Goal: Information Seeking & Learning: Check status

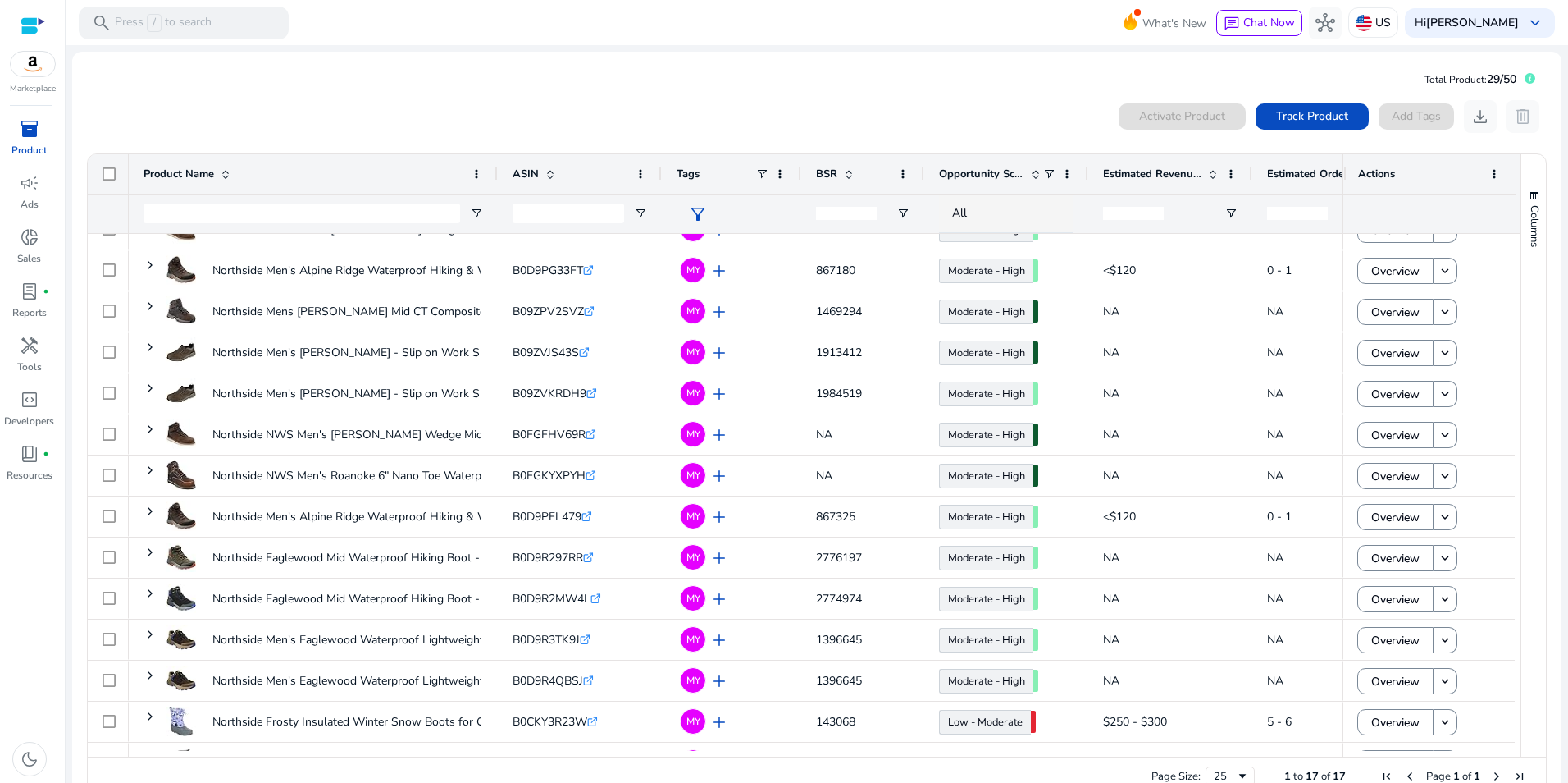
click at [275, 86] on mat-card "Total Product: 29/50 0 products selected Activate Product Track Product Add Tag…" at bounding box center [817, 435] width 1489 height 767
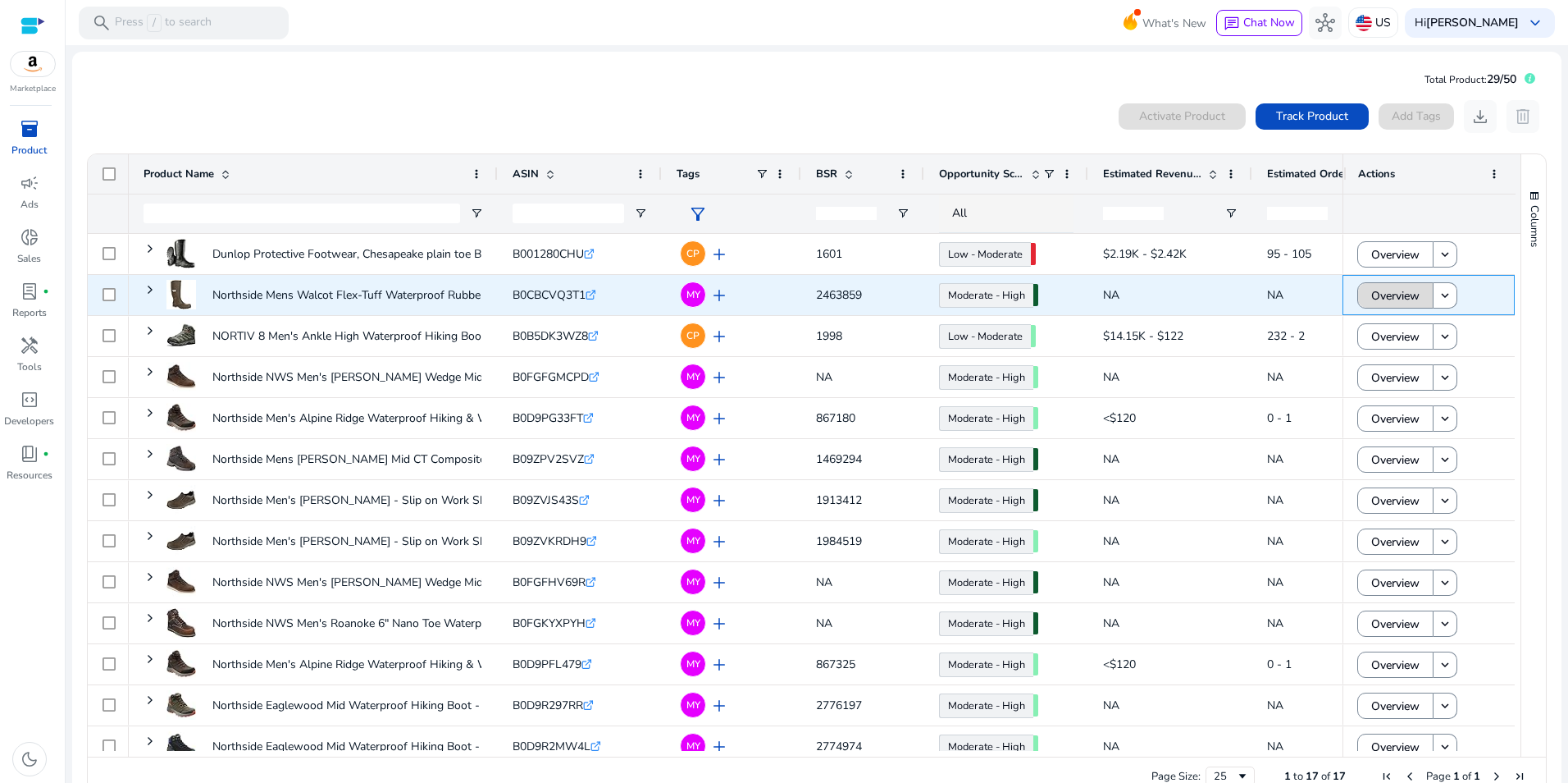
click at [1411, 302] on span "Overview" at bounding box center [1395, 295] width 48 height 34
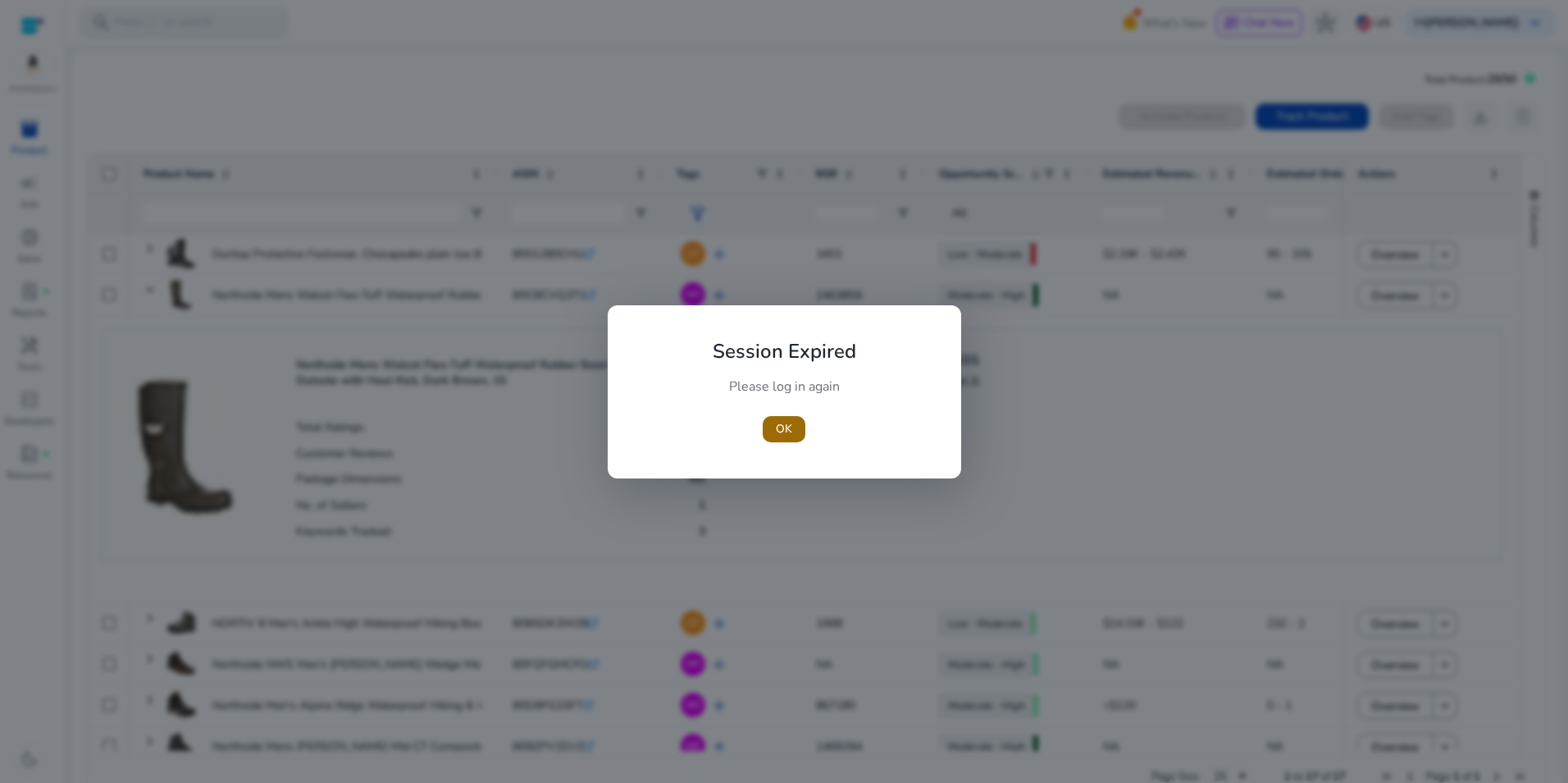
click at [774, 417] on span "button" at bounding box center [784, 429] width 42 height 40
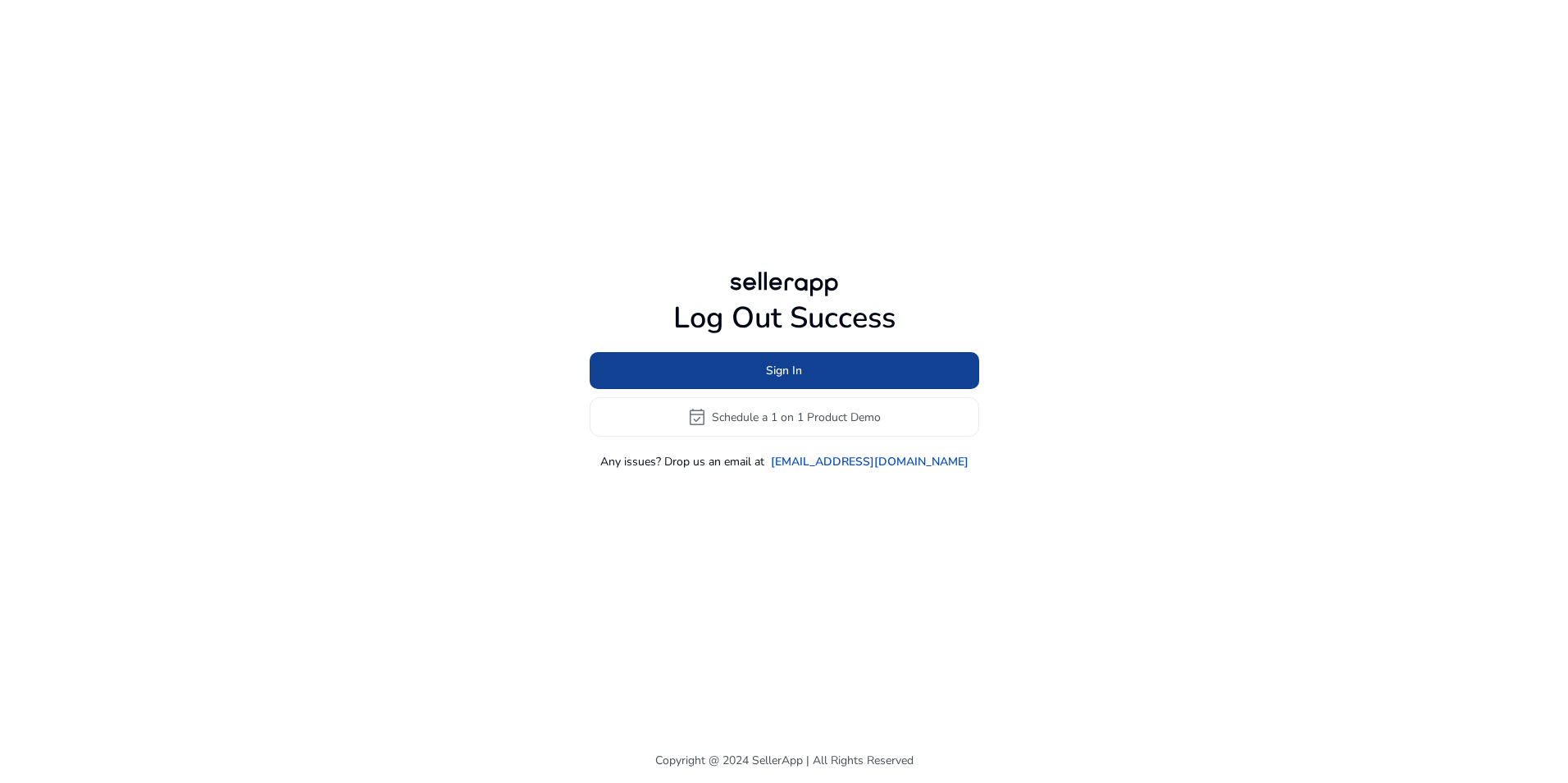
click at [894, 378] on span at bounding box center [784, 371] width 390 height 40
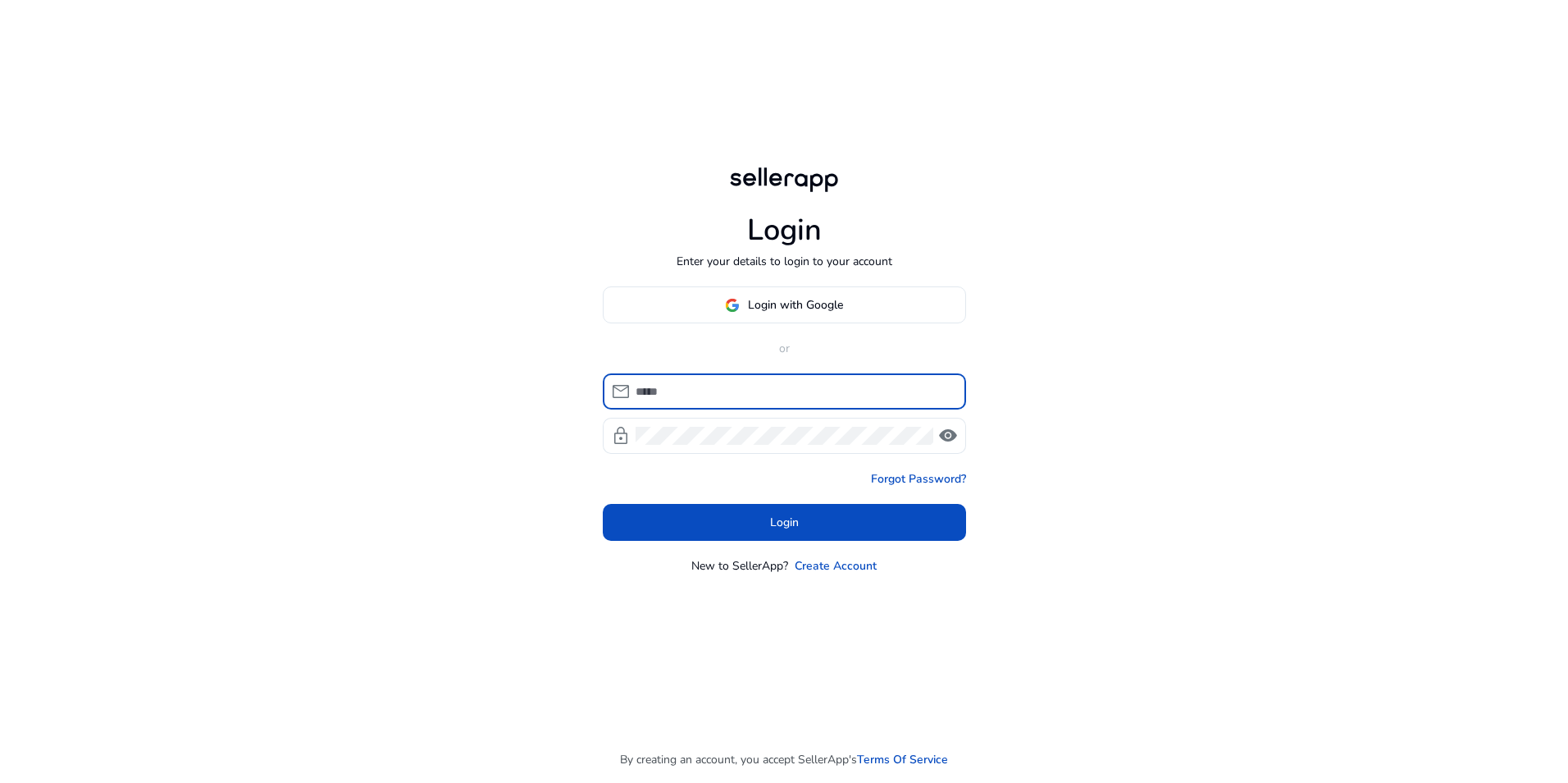
type input "**********"
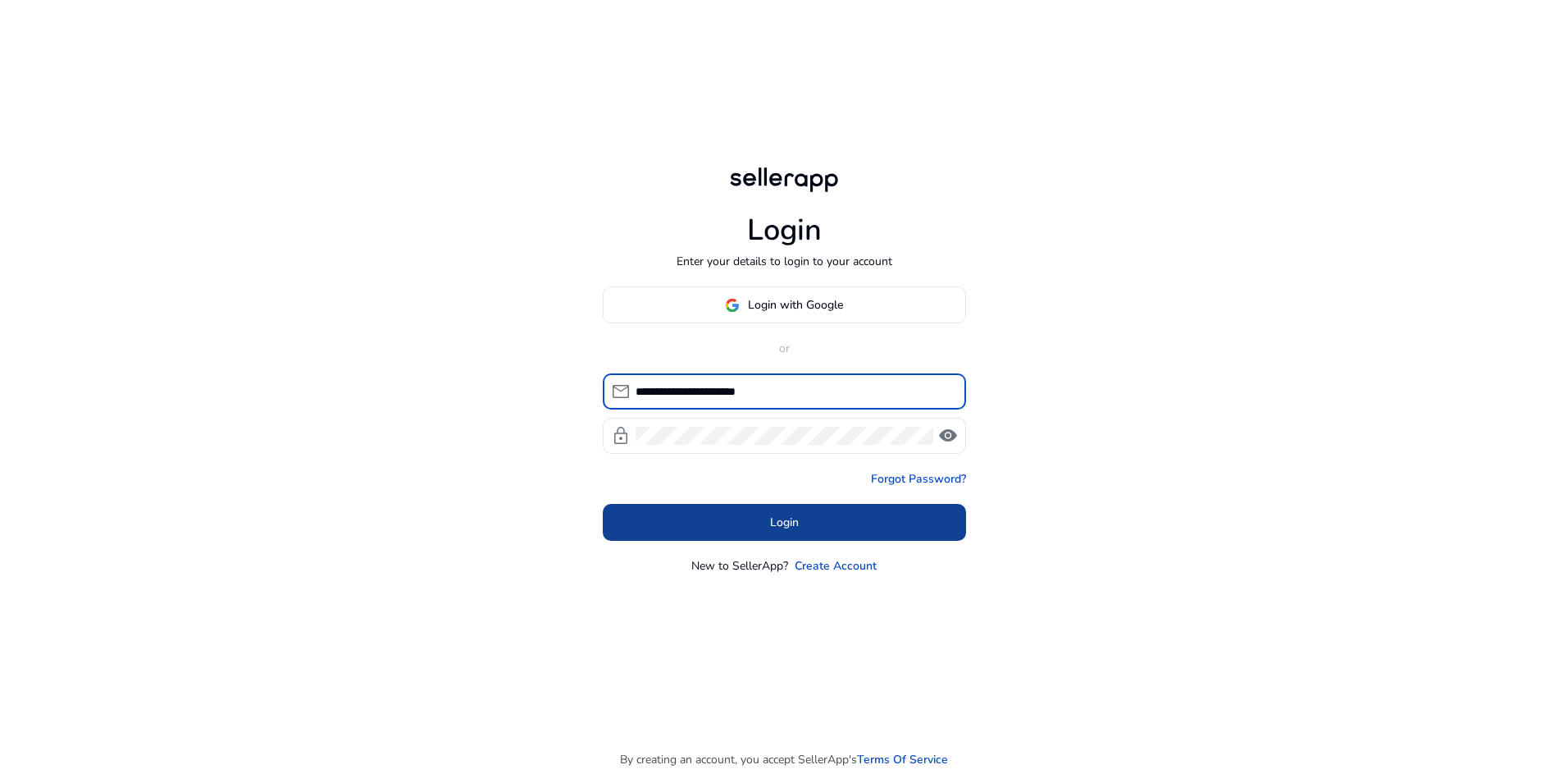
click at [822, 514] on span at bounding box center [784, 523] width 363 height 40
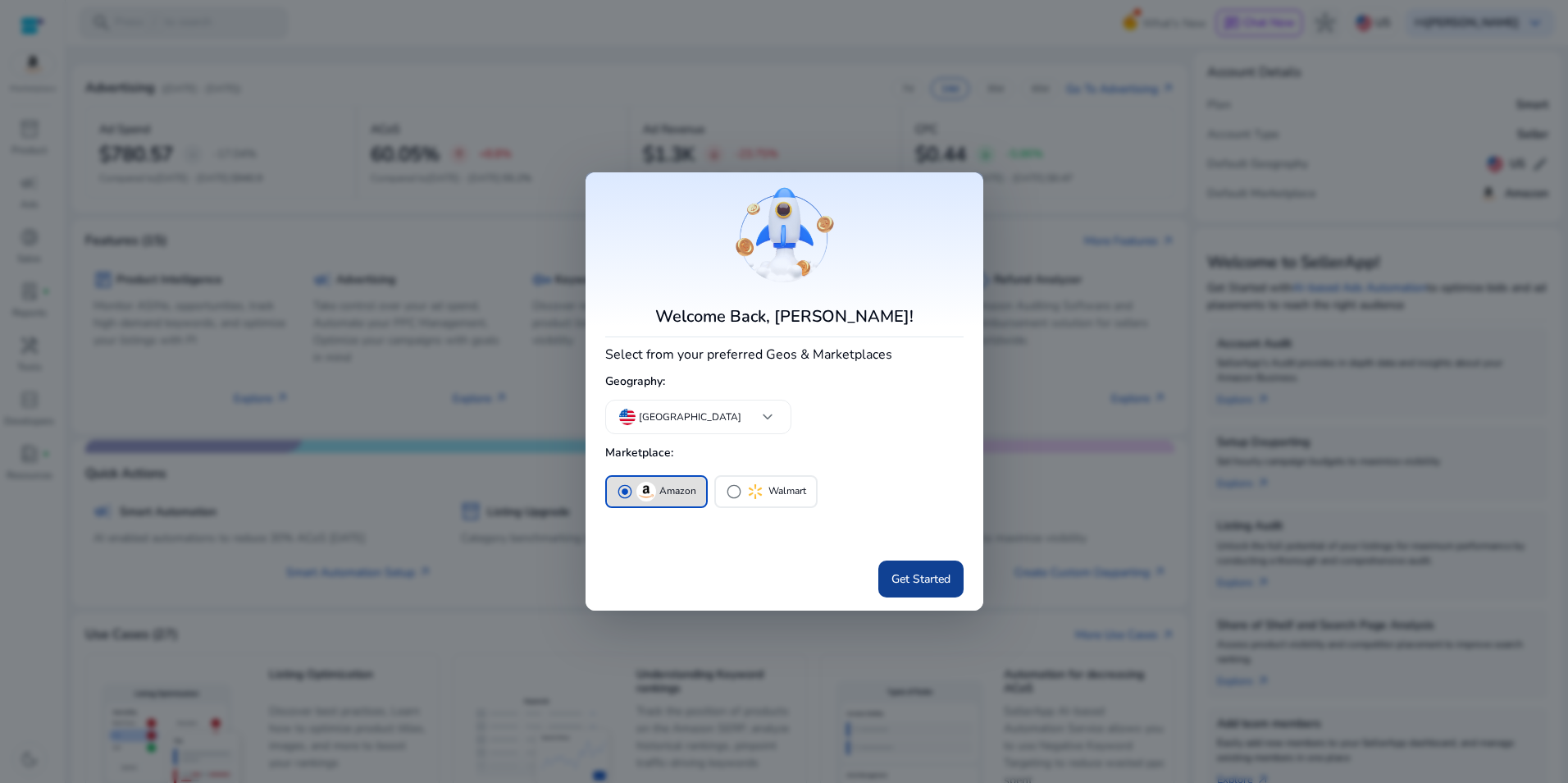
click at [954, 590] on span at bounding box center [921, 578] width 85 height 40
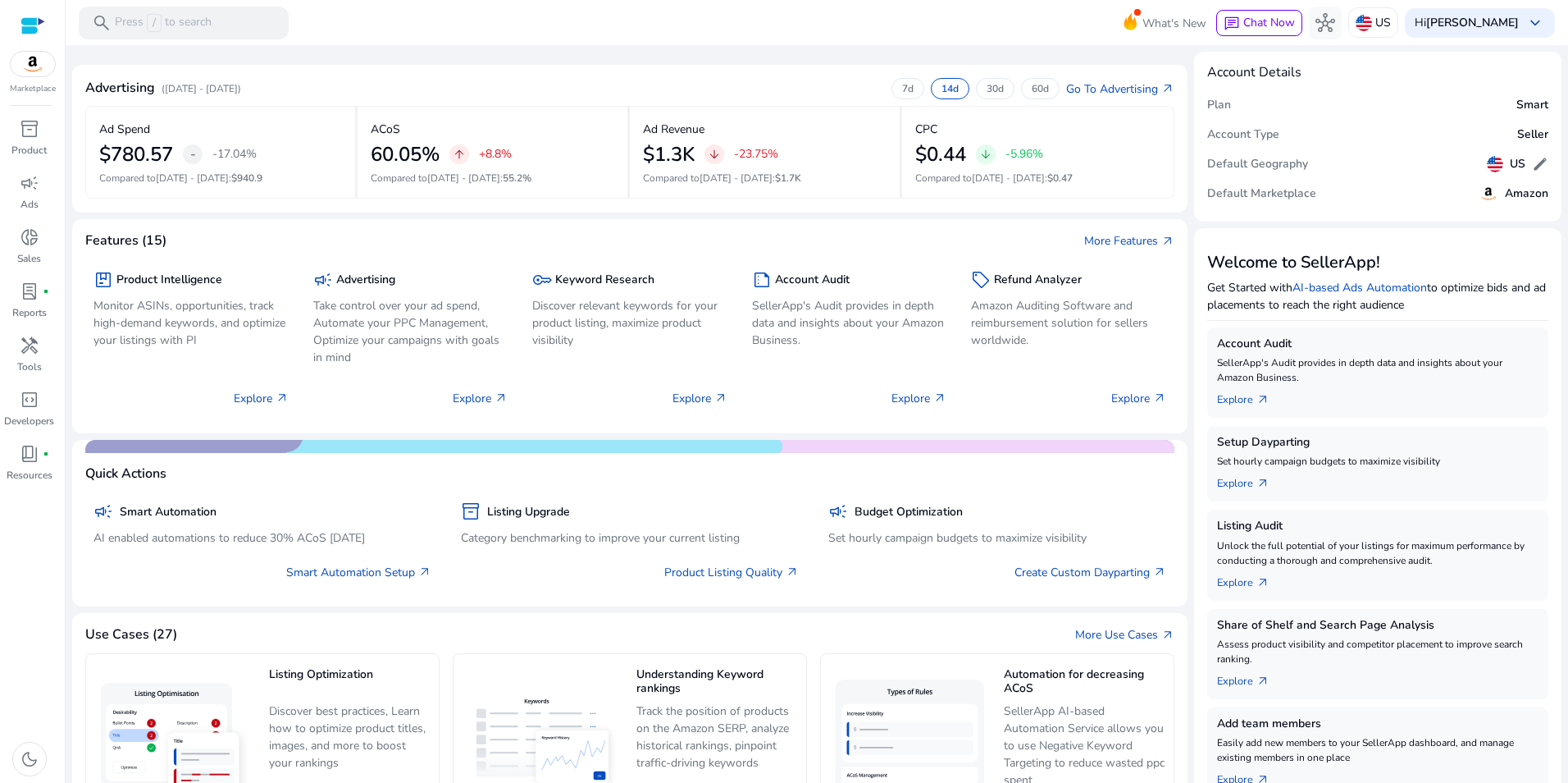
click at [37, 115] on div "Marketplace inventory_2 Product campaign Ads donut_small Sales lab_profile fibe…" at bounding box center [33, 391] width 66 height 783
click at [35, 124] on span "inventory_2" at bounding box center [29, 129] width 20 height 20
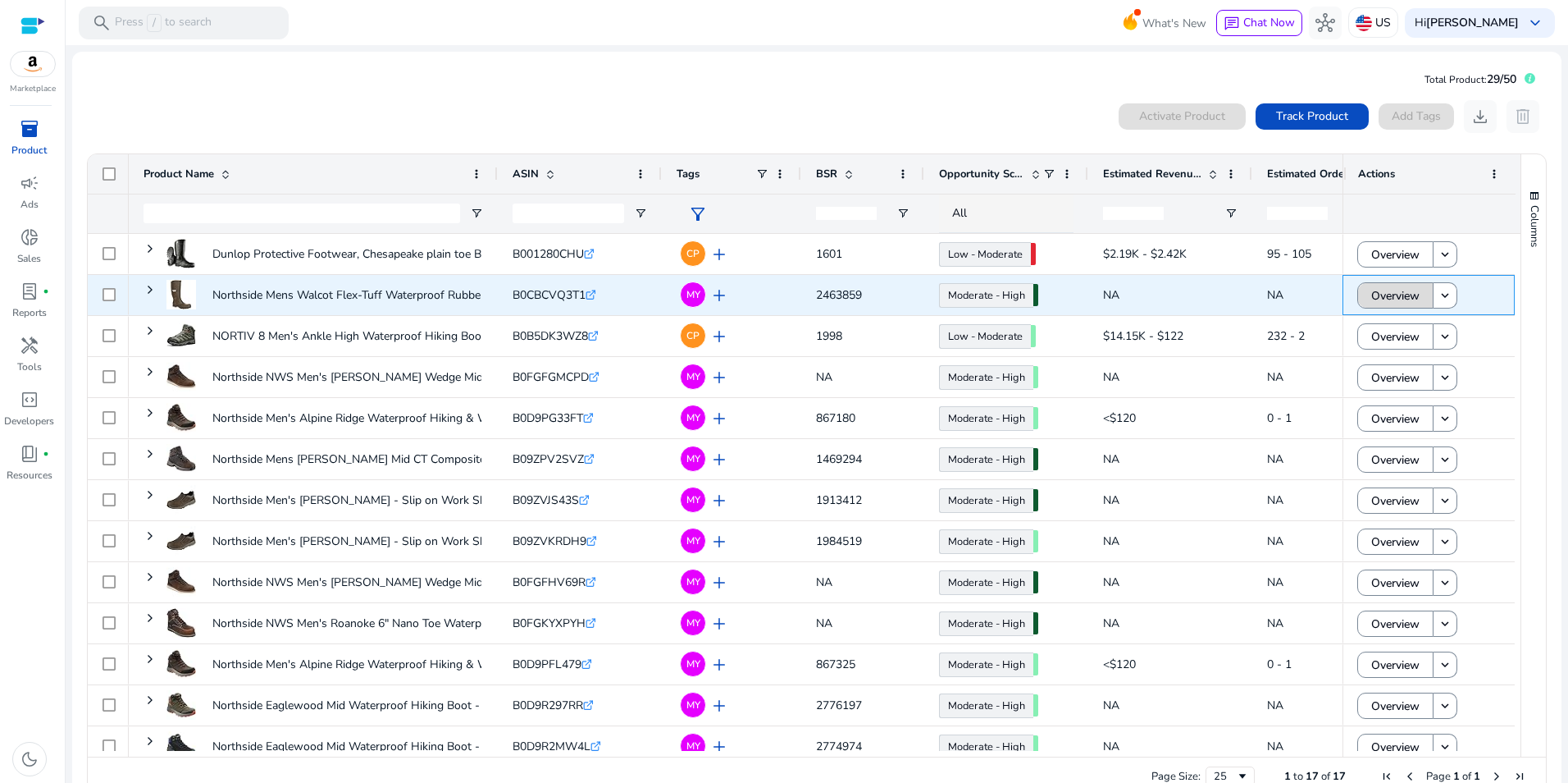
click at [1387, 298] on span "Overview" at bounding box center [1395, 295] width 48 height 34
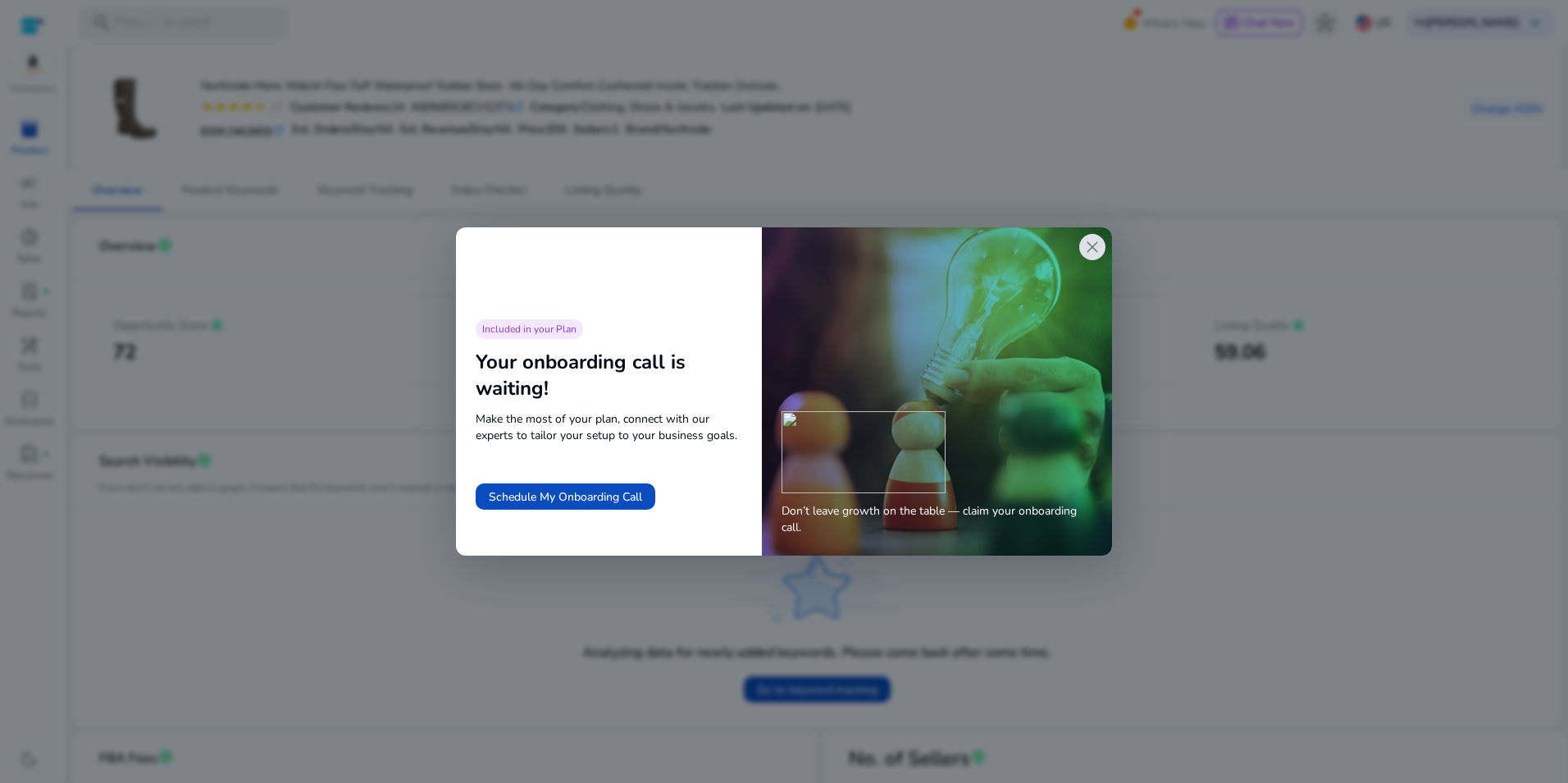
drag, startPoint x: 1092, startPoint y: 240, endPoint x: 998, endPoint y: 212, distance: 98.1
click at [1091, 240] on span "close" at bounding box center [1093, 247] width 20 height 20
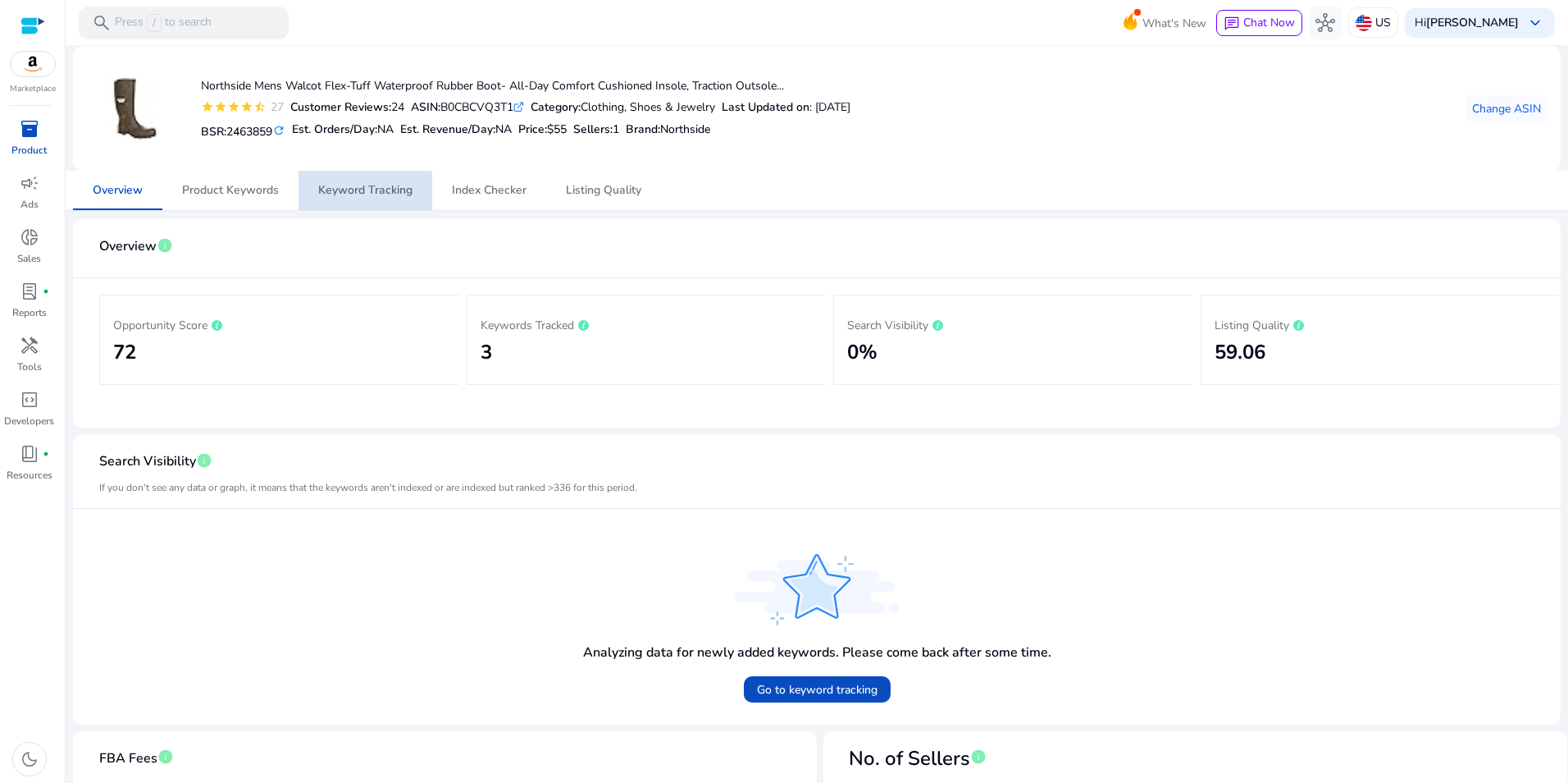
click at [331, 193] on span "Keyword Tracking" at bounding box center [365, 190] width 94 height 11
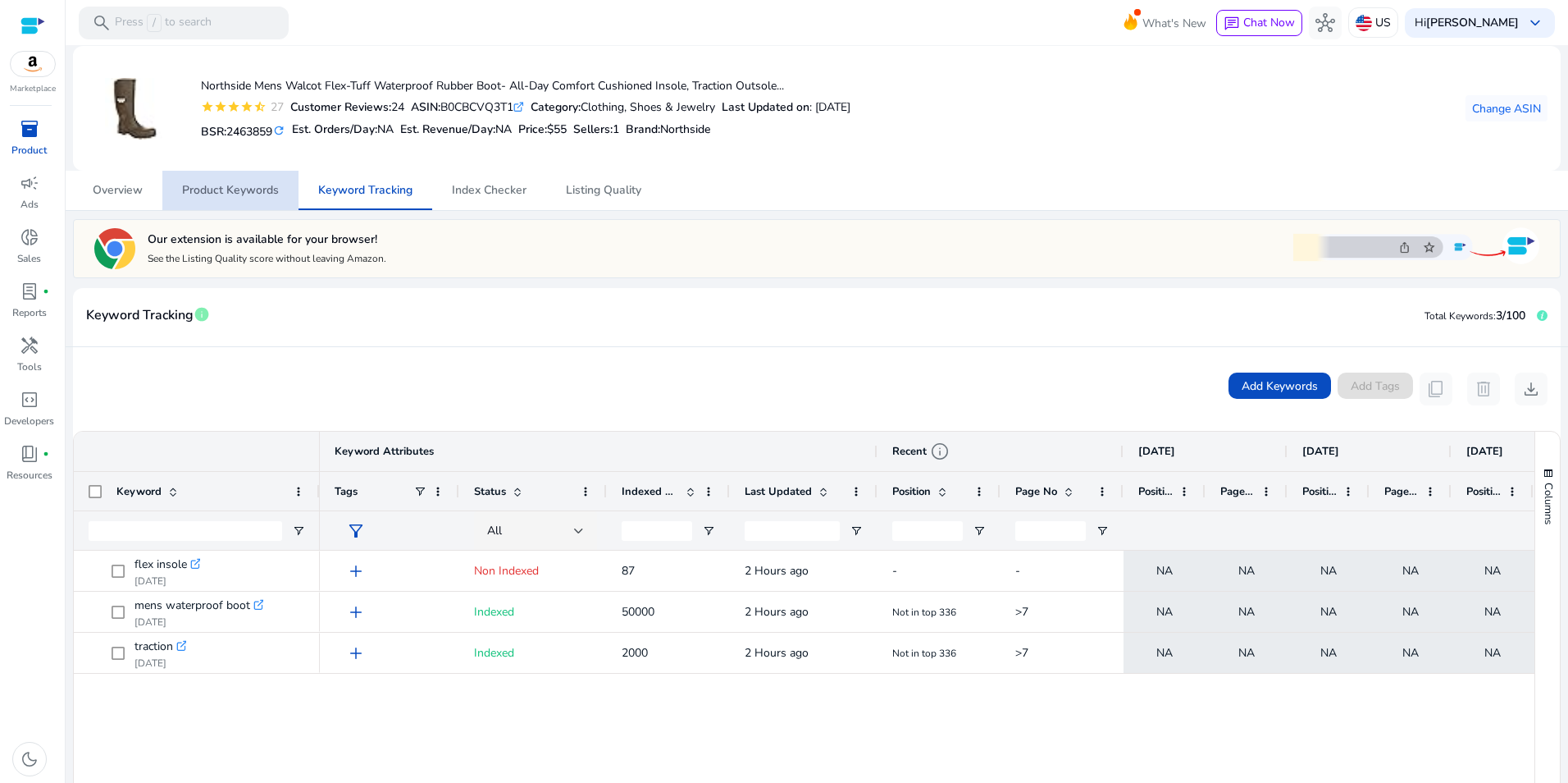
click at [249, 193] on span "Product Keywords" at bounding box center [230, 190] width 97 height 11
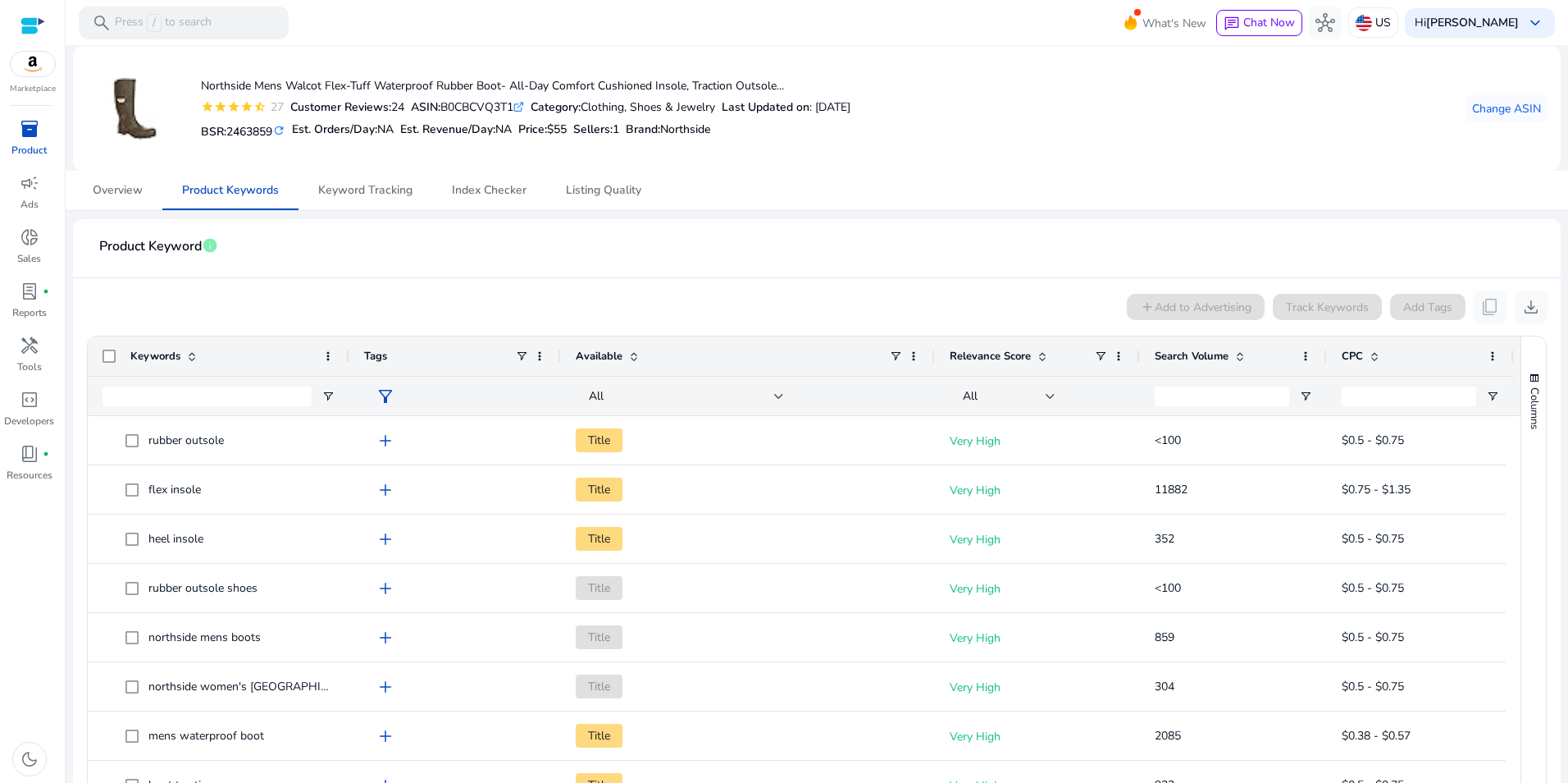
click at [1241, 356] on span at bounding box center [1240, 356] width 13 height 13
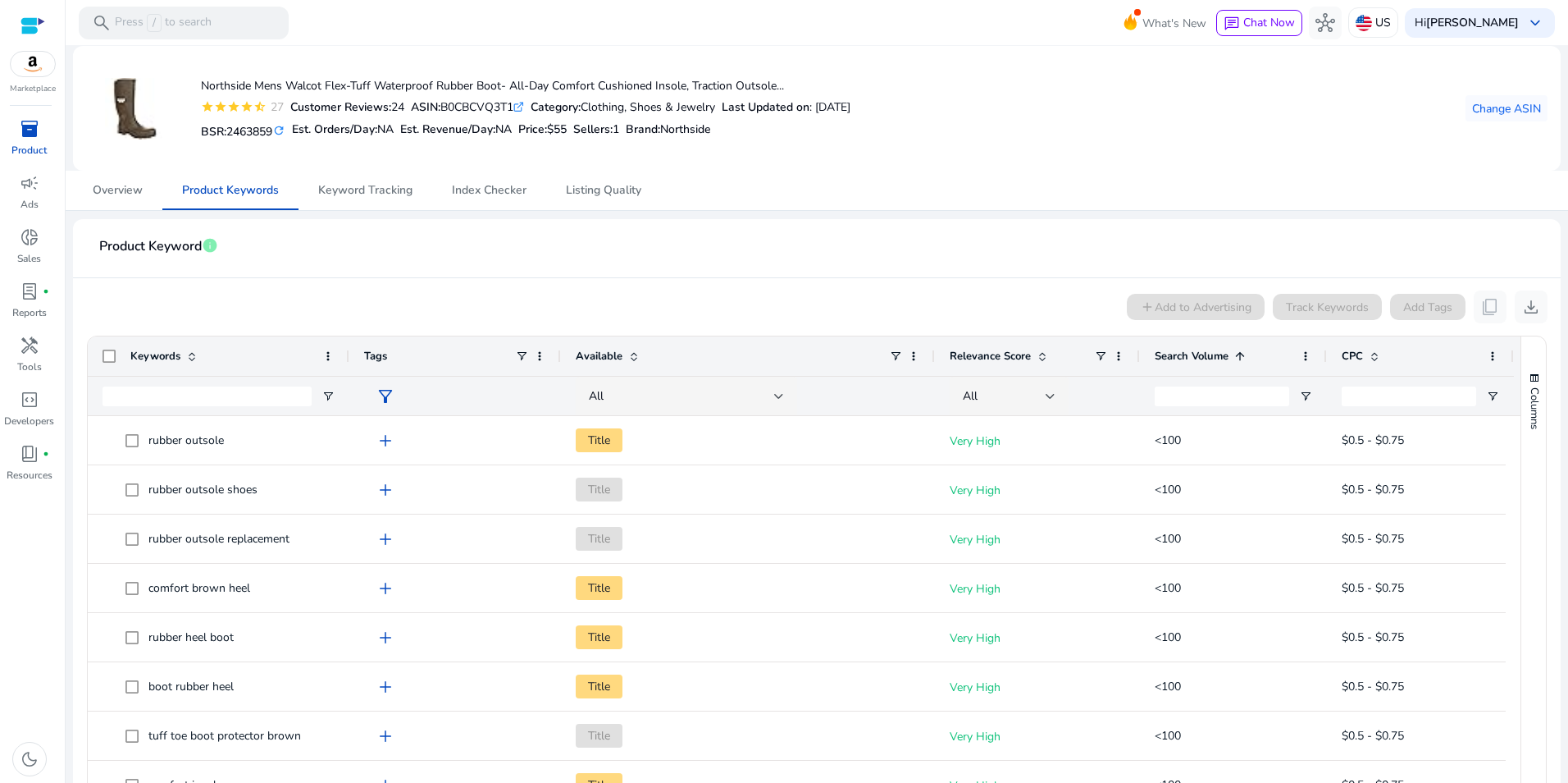
click at [1241, 356] on span at bounding box center [1240, 356] width 13 height 13
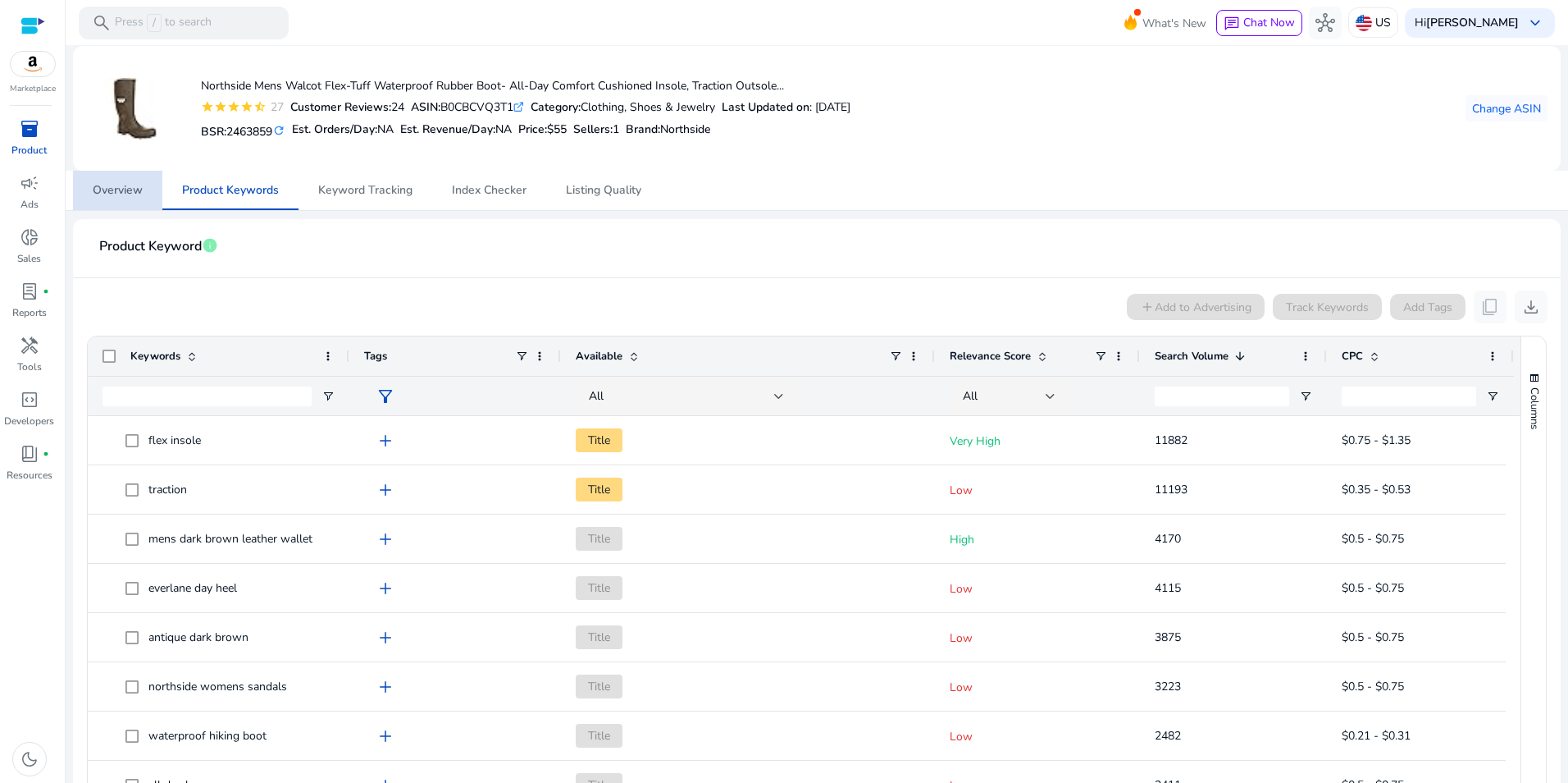
click at [104, 190] on span "Overview" at bounding box center [117, 190] width 50 height 11
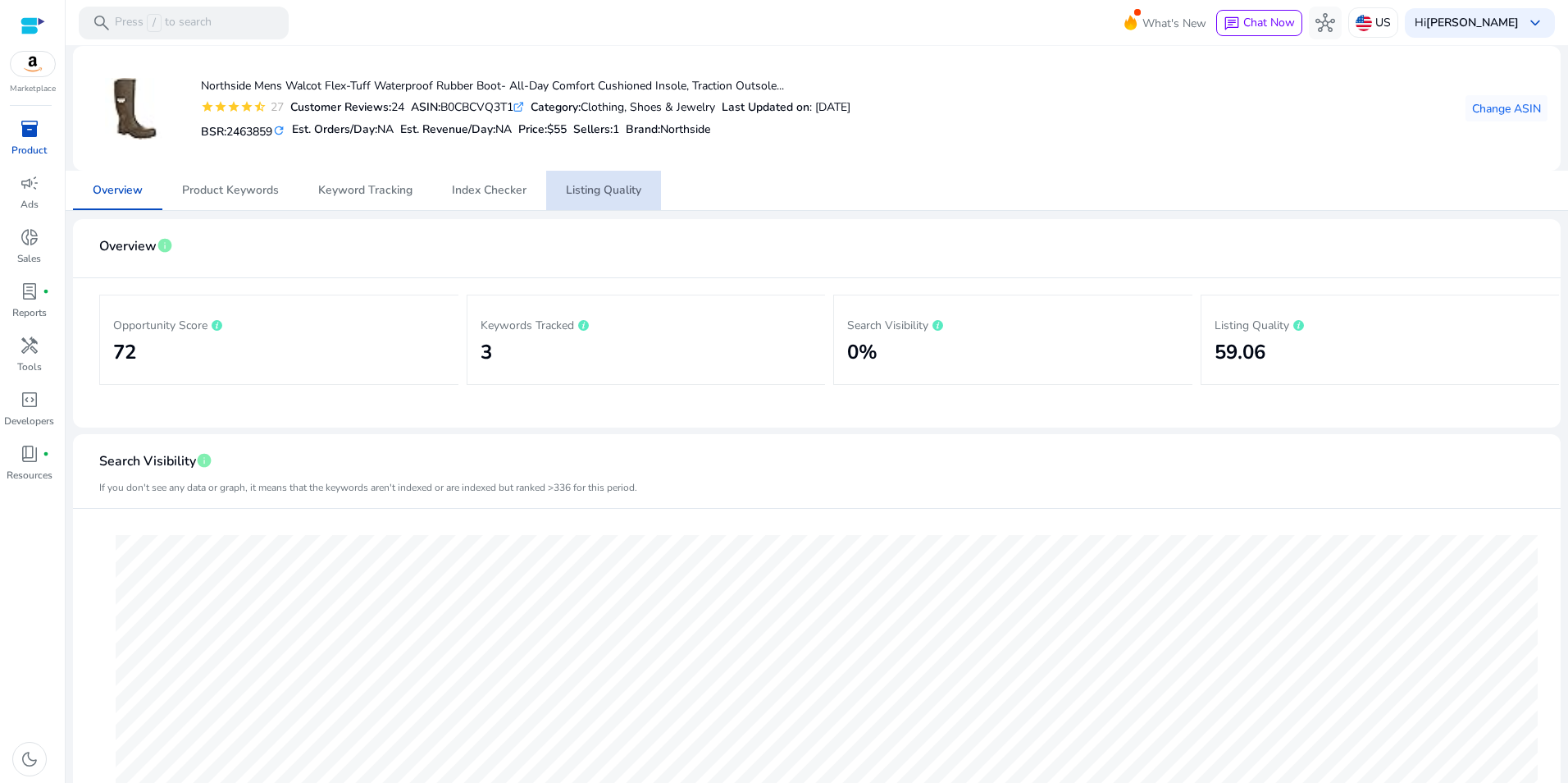
click at [608, 186] on span "Listing Quality" at bounding box center [603, 190] width 75 height 11
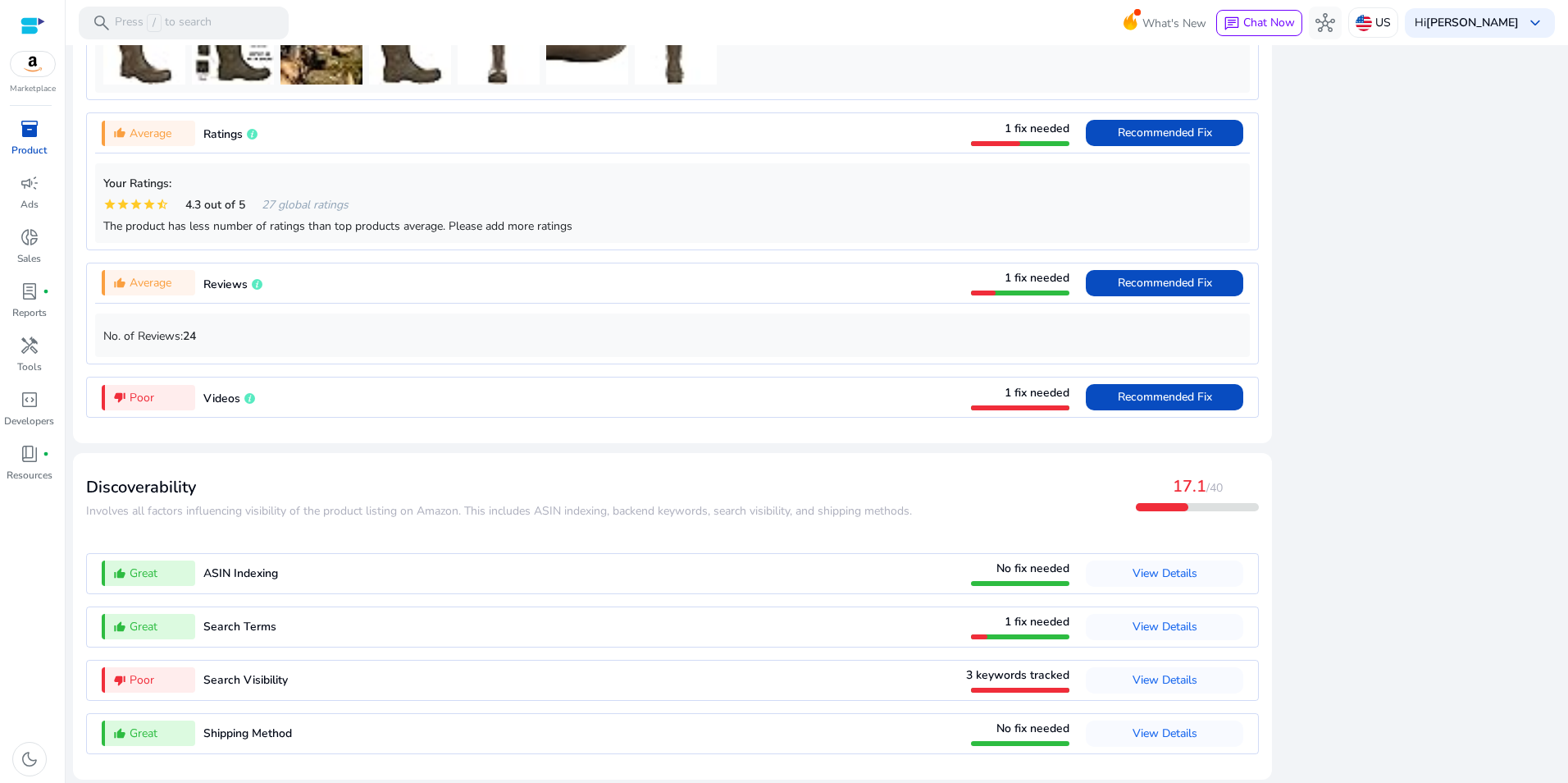
scroll to position [1250, 0]
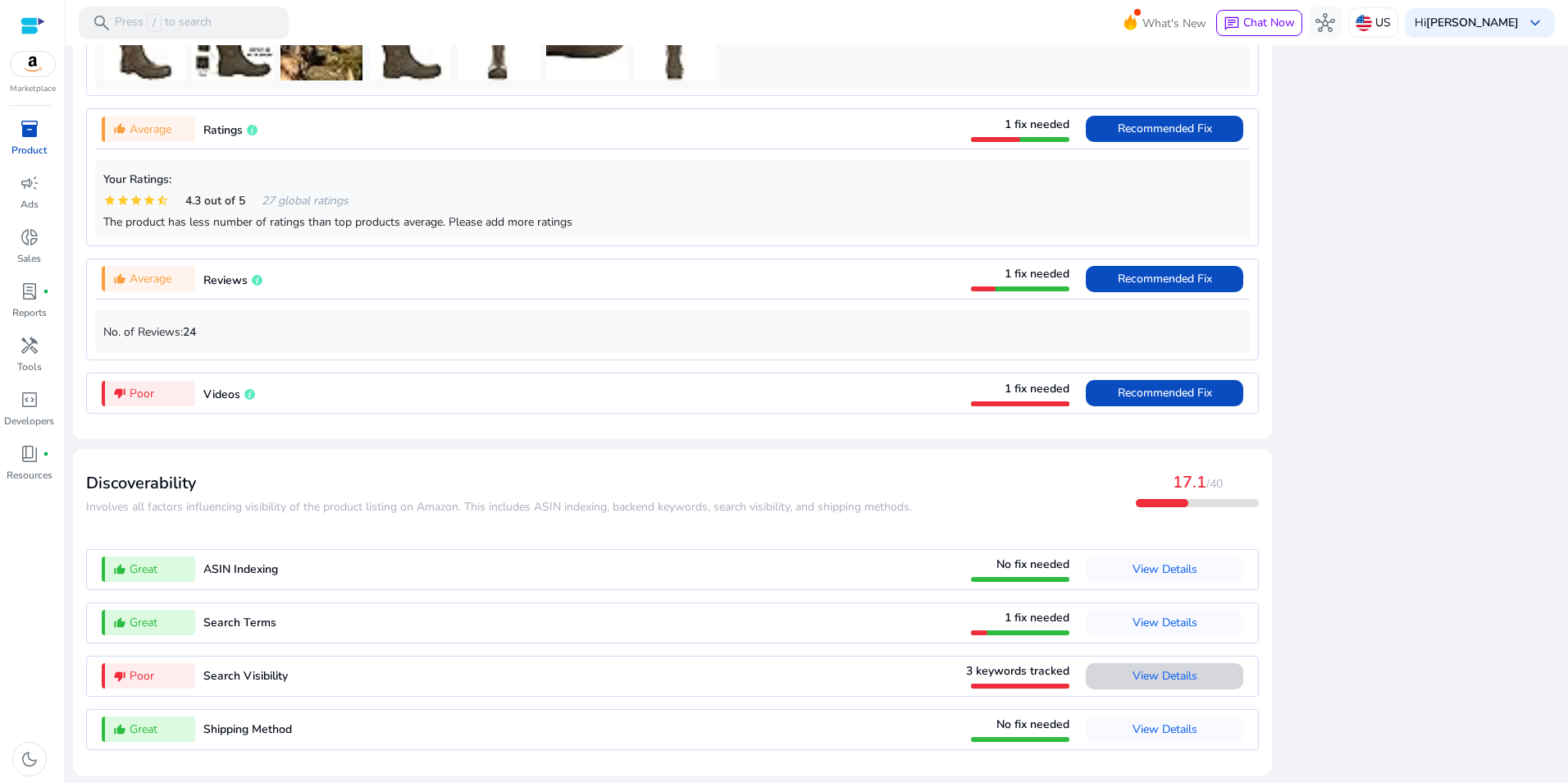
click at [1166, 682] on span "View Details" at bounding box center [1165, 676] width 65 height 16
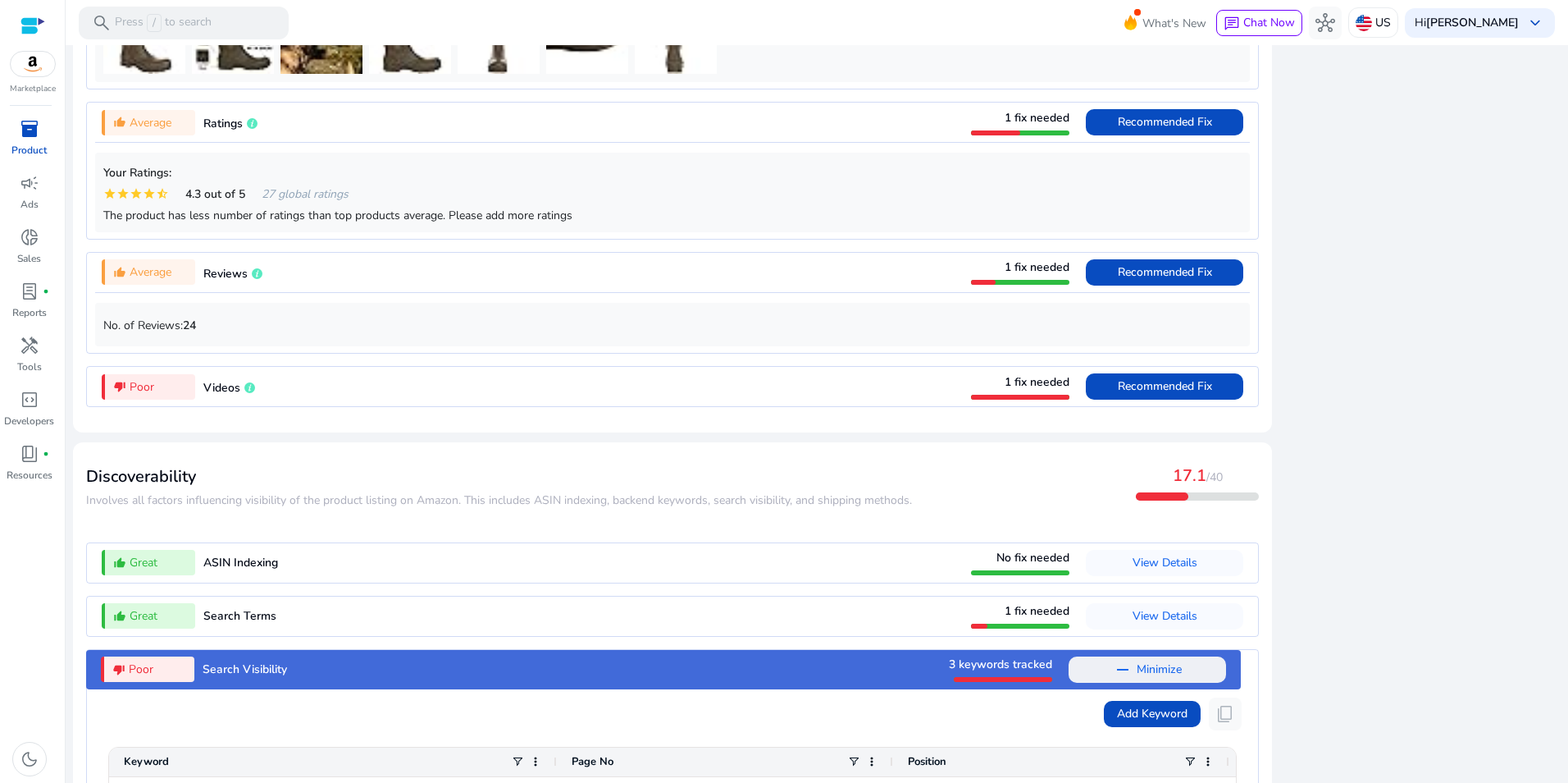
scroll to position [1627, 0]
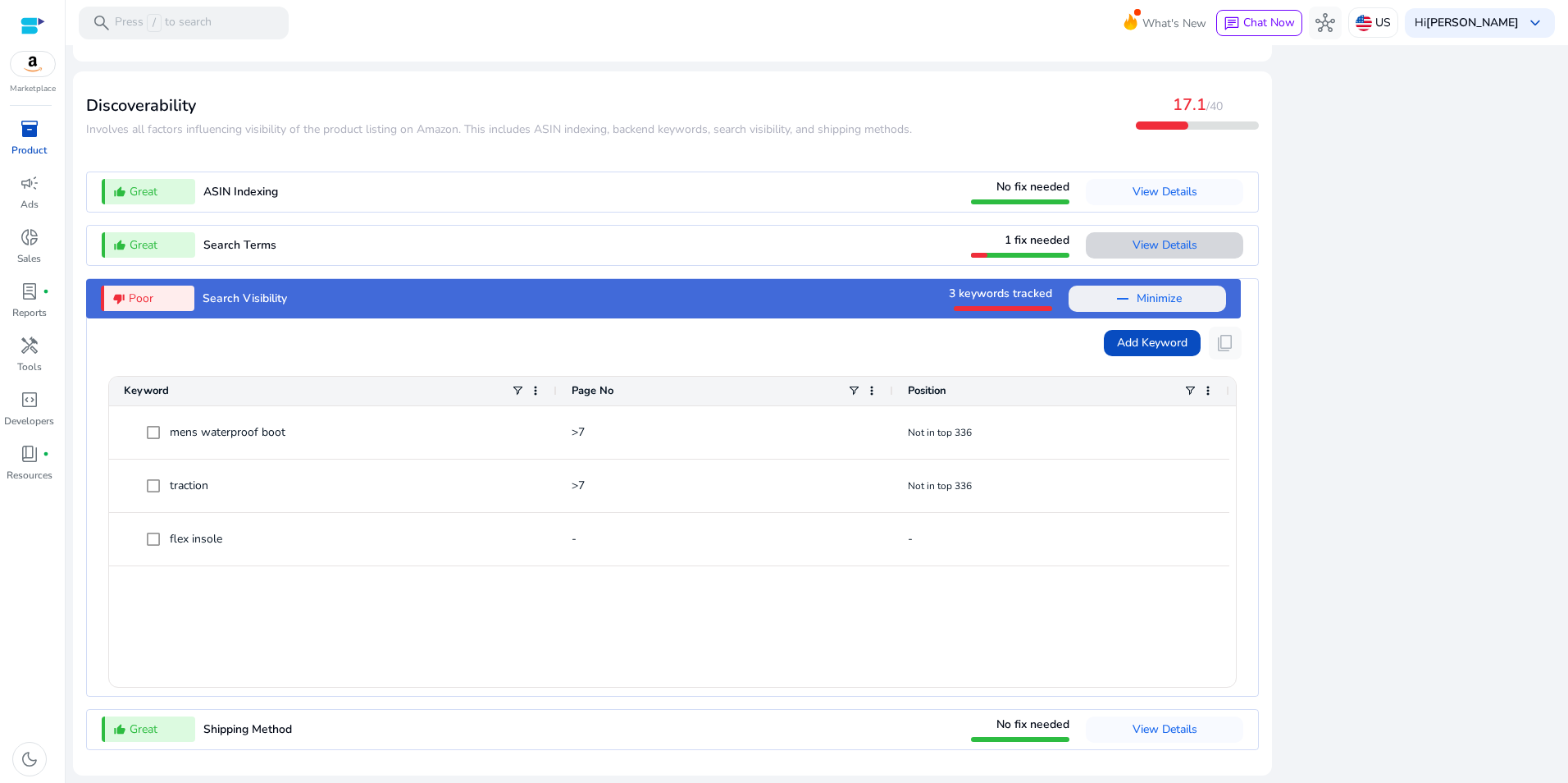
click at [1163, 244] on span "View Details" at bounding box center [1165, 245] width 65 height 16
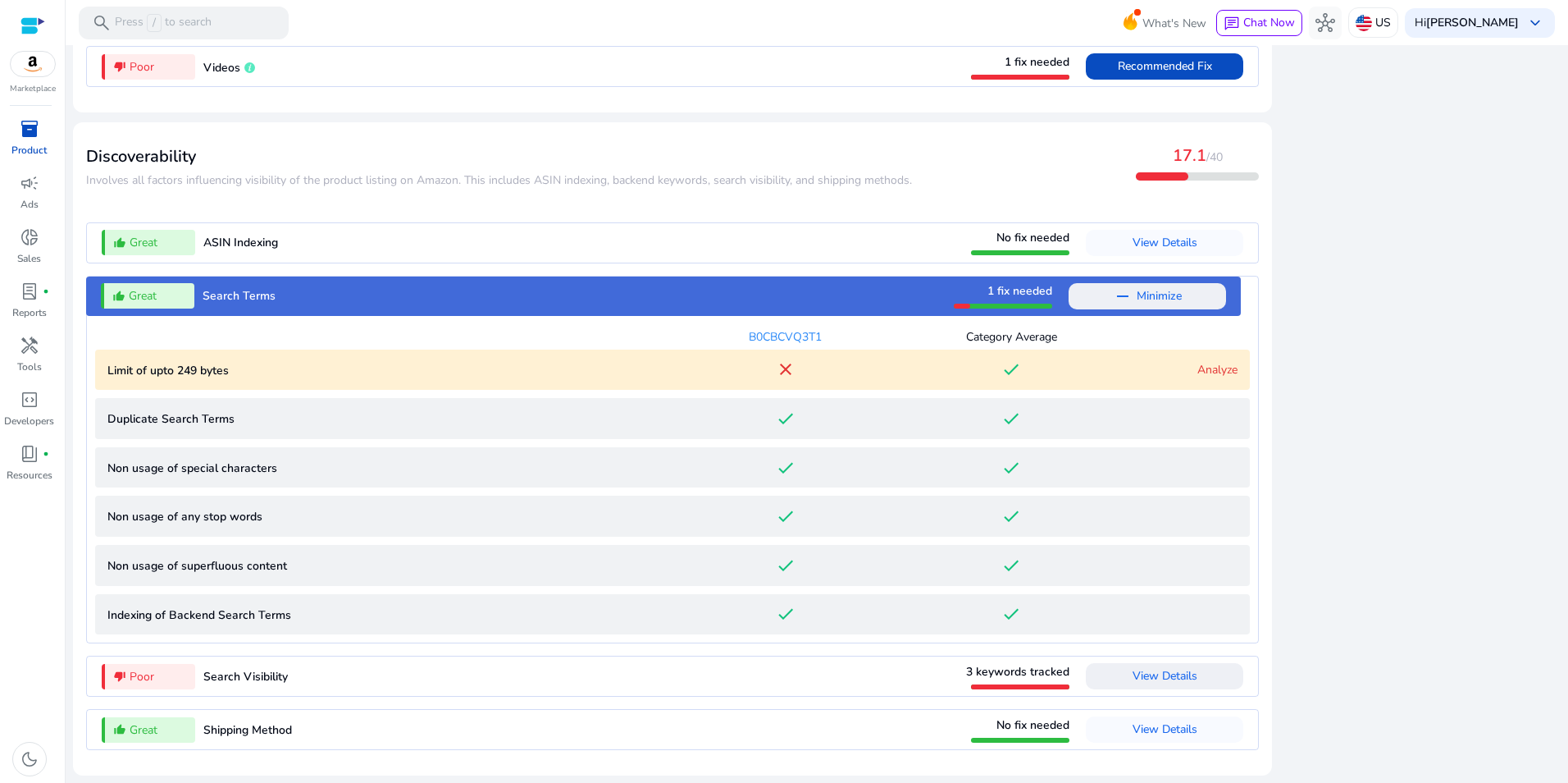
click at [1206, 368] on link "Analyze" at bounding box center [1218, 369] width 41 height 16
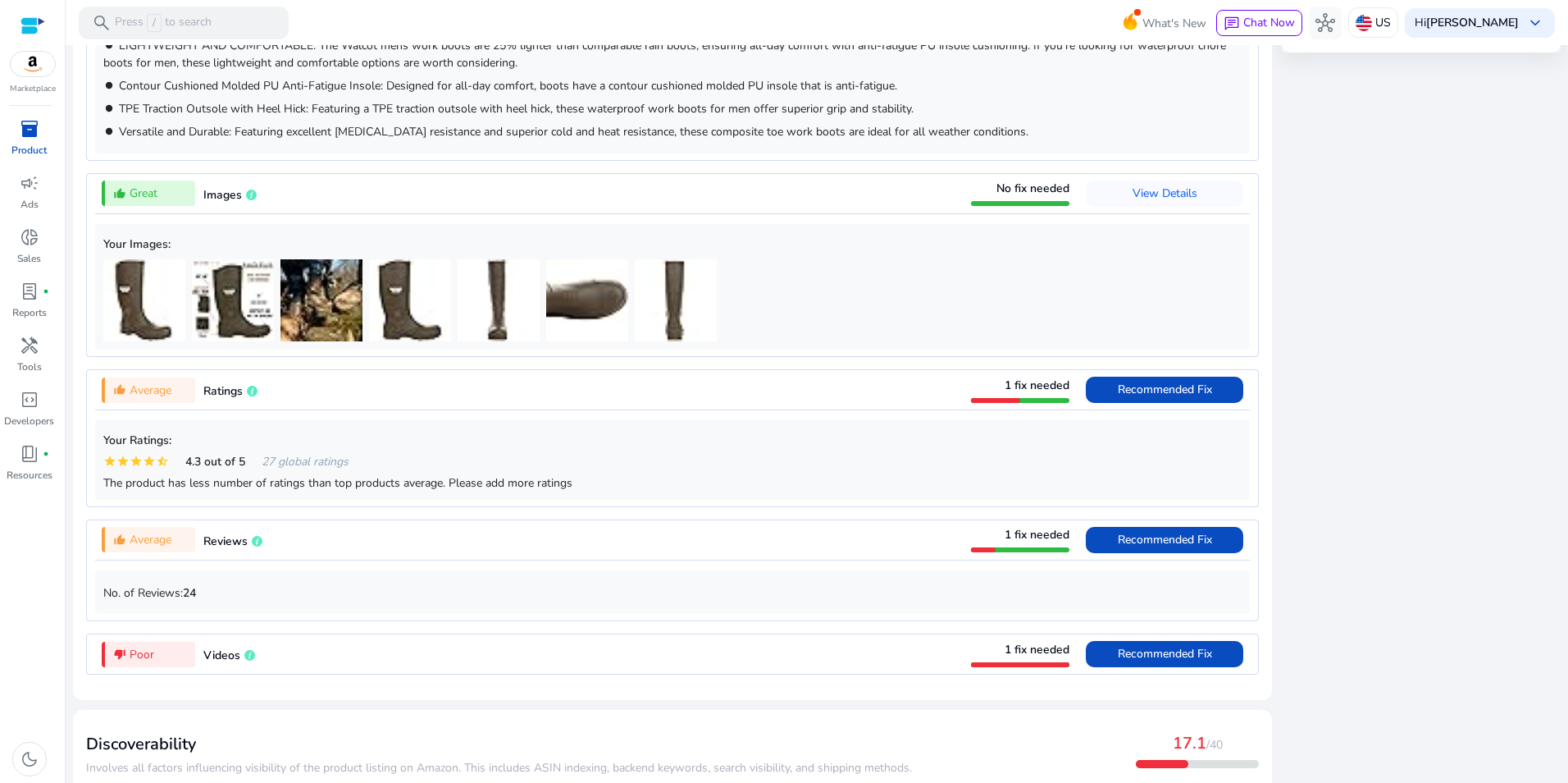
scroll to position [0, 0]
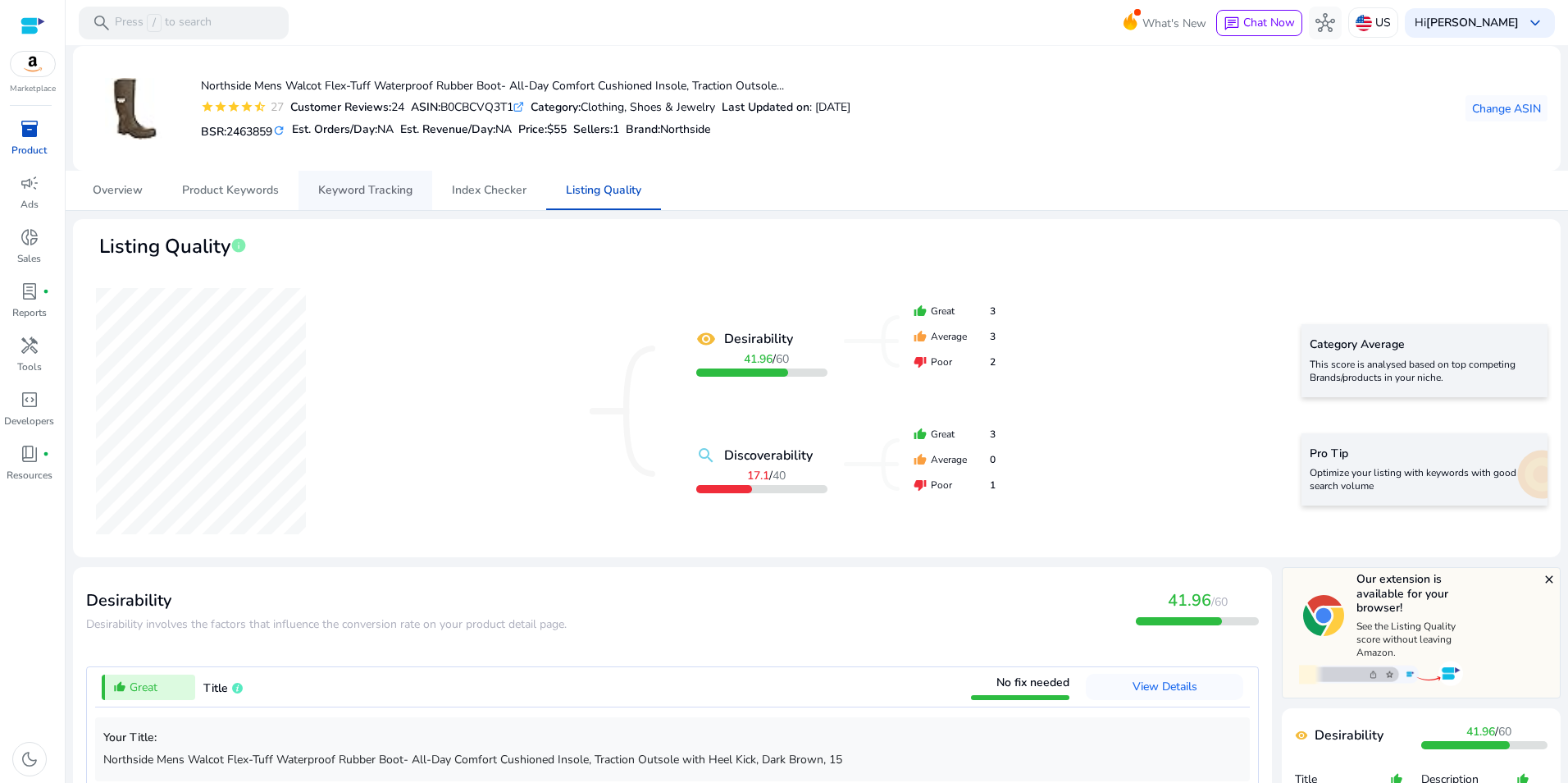
click at [382, 189] on span "Keyword Tracking" at bounding box center [365, 190] width 94 height 11
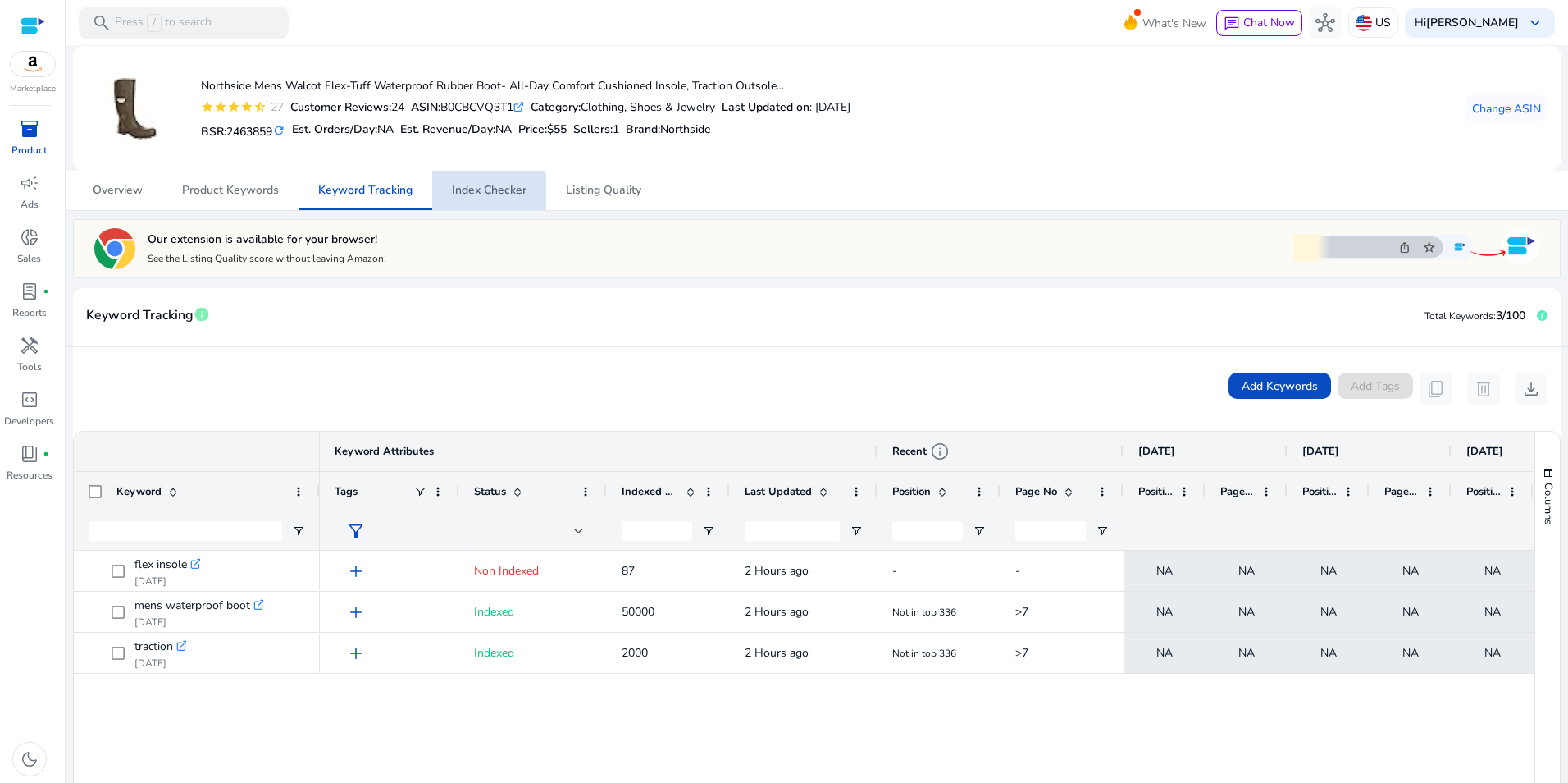
click at [468, 191] on span "Index Checker" at bounding box center [489, 190] width 75 height 11
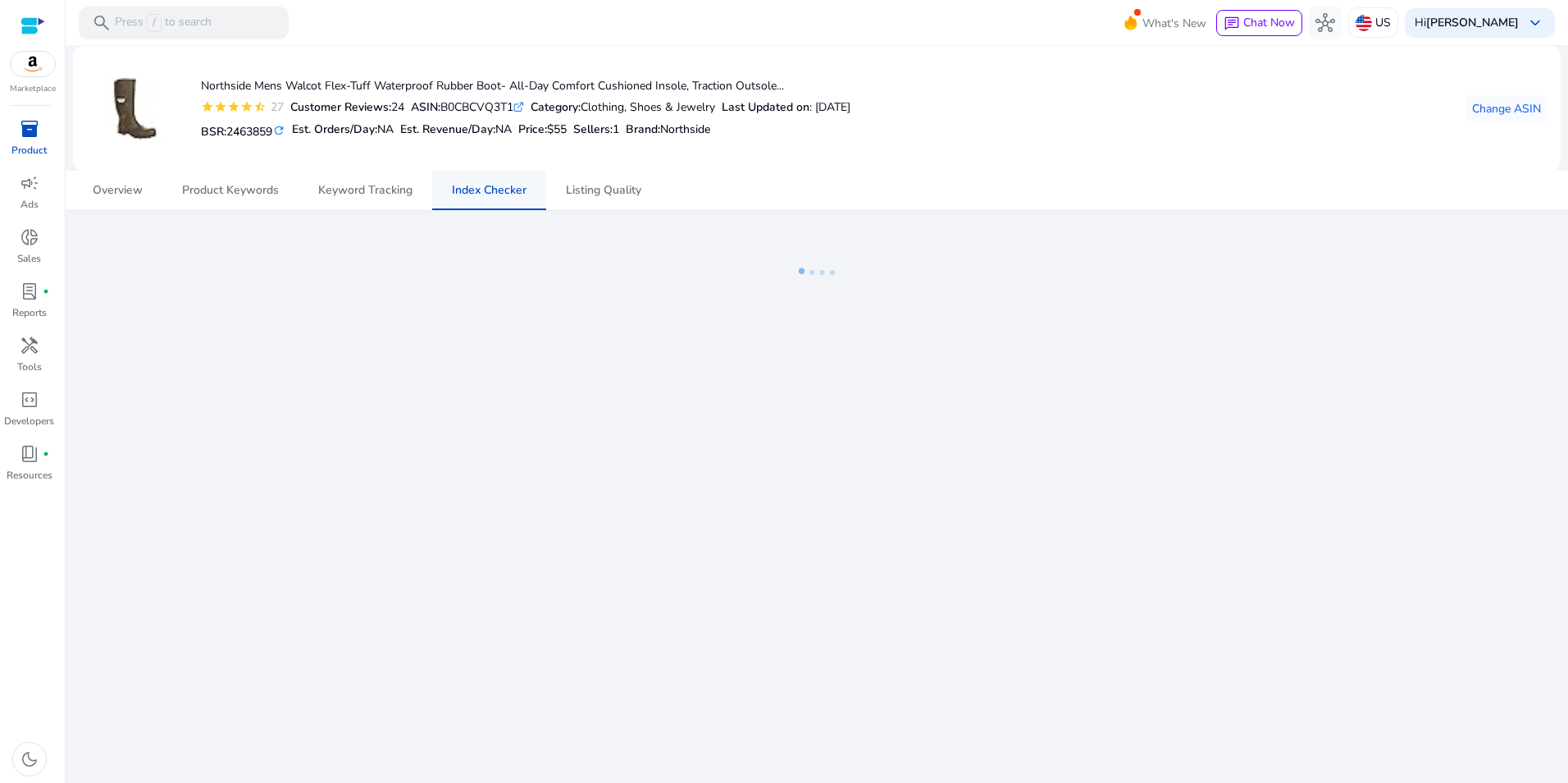
scroll to position [604, 0]
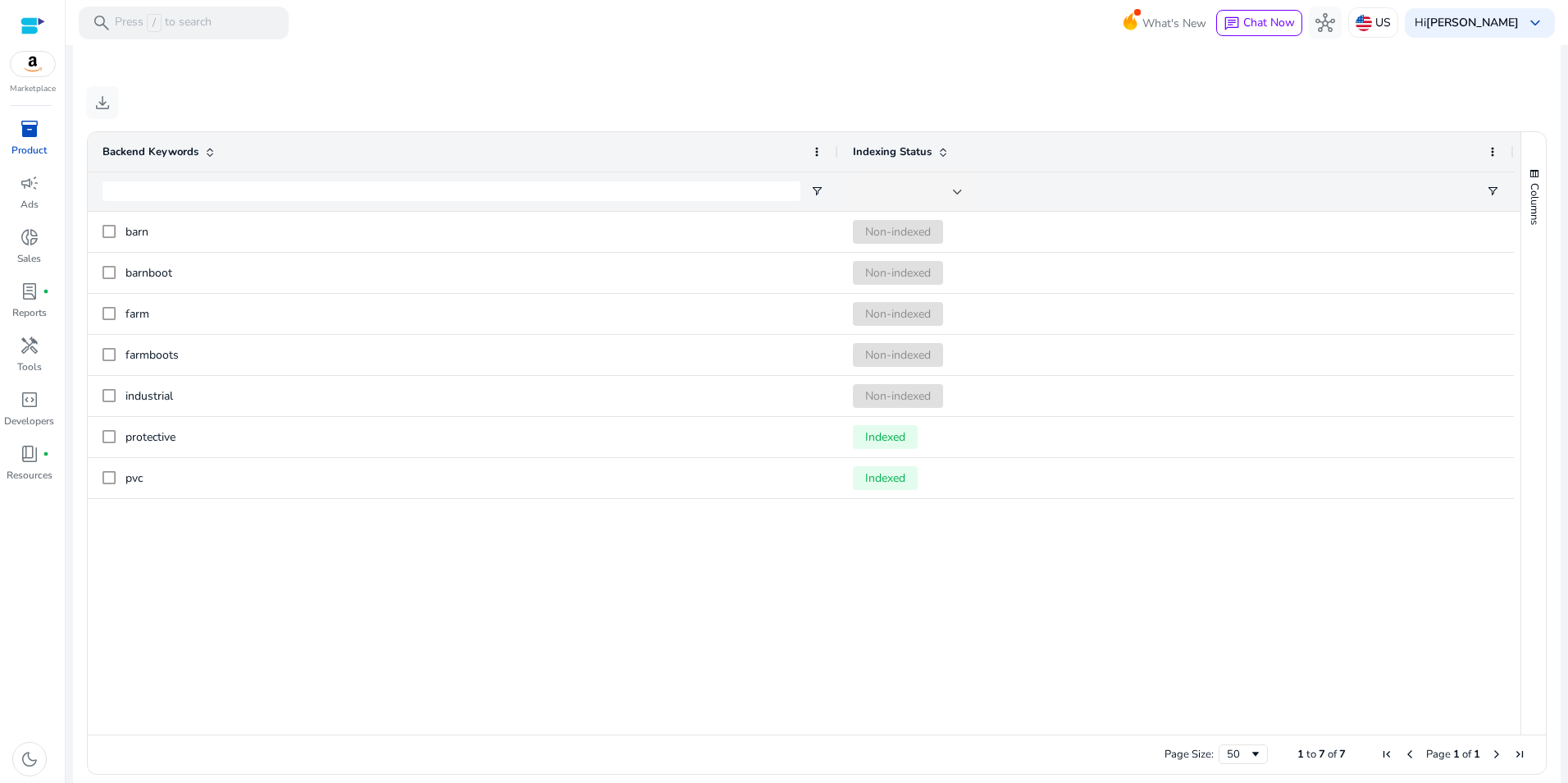
click at [445, 567] on div "barn Non-indexed barnboot Non-indexed farm Non-indexed farmboots Non-indexed in…" at bounding box center [804, 473] width 1433 height 523
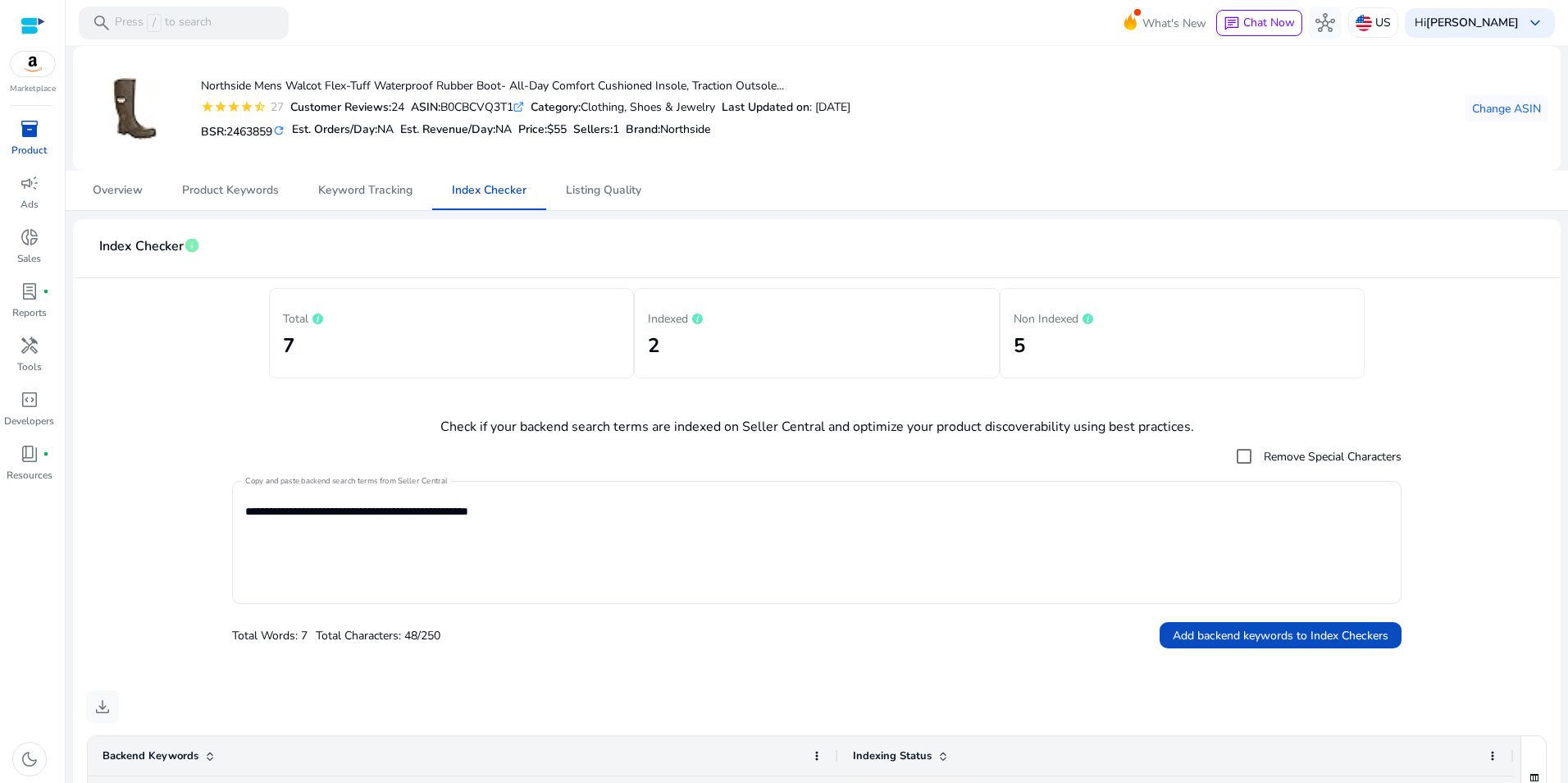
click at [491, 104] on div "ASIN: B0CBCVQ3T1 .st0{fill:#2c8af8}" at bounding box center [467, 107] width 113 height 17
copy div "B0CBCVQ3T1"
